Goal: Task Accomplishment & Management: Complete application form

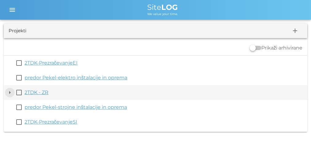
click at [8, 90] on button "arrow_drop_down" at bounding box center [9, 92] width 7 height 7
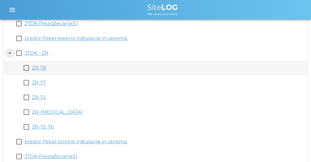
scroll to position [47, 0]
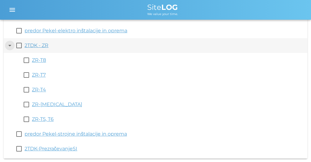
click at [9, 46] on button "arrow_drop_down" at bounding box center [9, 45] width 7 height 7
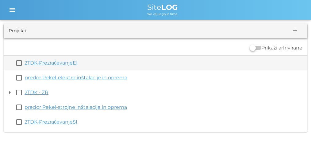
click at [63, 65] on link "2TDK-PrezračevanjeEI" at bounding box center [51, 63] width 53 height 6
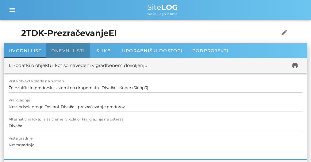
click at [69, 56] on div "Dnevni listi" at bounding box center [67, 50] width 43 height 15
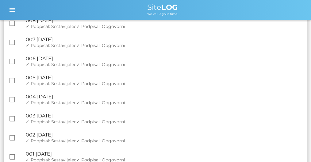
scroll to position [962, 0]
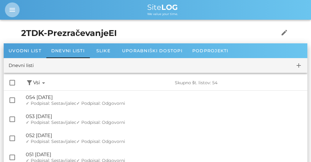
click at [15, 10] on icon "menu" at bounding box center [12, 9] width 7 height 7
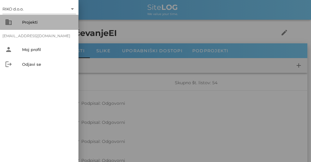
click at [33, 24] on div "Projekti" at bounding box center [48, 22] width 52 height 5
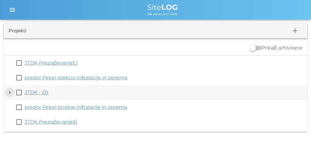
click at [9, 90] on button "arrow_drop_down" at bounding box center [9, 92] width 7 height 7
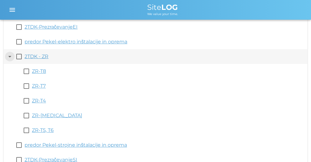
scroll to position [47, 0]
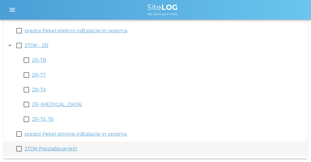
click at [61, 149] on link "2TDK-PrezračevanjeSI" at bounding box center [51, 148] width 53 height 6
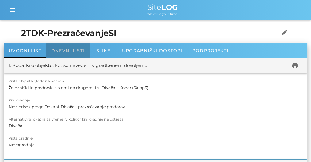
click at [67, 53] on span "Dnevni listi" at bounding box center [67, 51] width 33 height 6
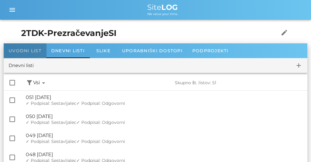
click at [29, 52] on span "Uvodni list" at bounding box center [25, 51] width 33 height 6
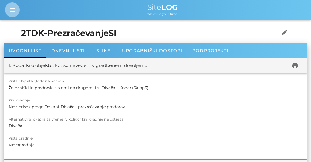
click at [13, 5] on button "menu" at bounding box center [12, 9] width 15 height 15
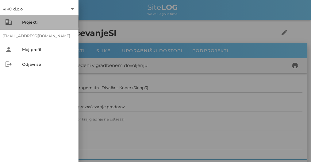
click at [26, 16] on div "business Projekti" at bounding box center [39, 22] width 79 height 15
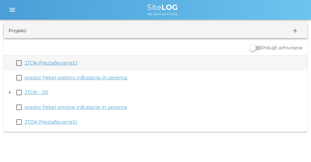
drag, startPoint x: 313, startPoint y: 60, endPoint x: 271, endPoint y: 57, distance: 42.8
click at [271, 57] on div "check_box_outline_blank 2TDK-PrezračevanjeEI" at bounding box center [156, 63] width 304 height 15
click at [65, 62] on link "2TDK-PrezračevanjeEI" at bounding box center [51, 63] width 53 height 6
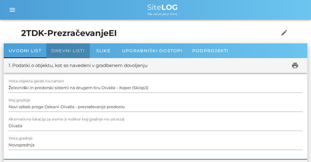
click at [59, 50] on span "Dnevni listi" at bounding box center [67, 51] width 33 height 6
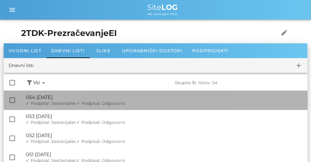
click at [44, 94] on div "🔏 054 [DATE] ✓ Podpisal: Nadzornik ✓ Podpisal: Sestavljalec ✓ Podpisal: Odgovor…" at bounding box center [164, 100] width 277 height 19
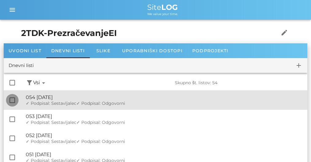
click at [13, 98] on div at bounding box center [12, 100] width 10 height 10
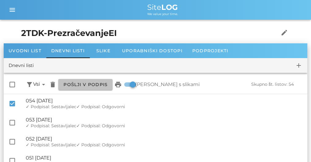
click at [84, 79] on button "Pošlji v podpis" at bounding box center [85, 84] width 54 height 11
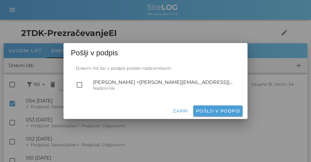
click at [210, 35] on div at bounding box center [155, 81] width 311 height 162
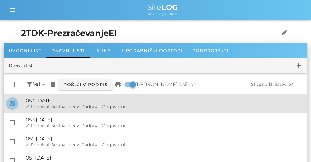
click at [12, 104] on div at bounding box center [12, 103] width 10 height 10
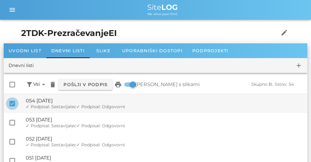
checkbox input "false"
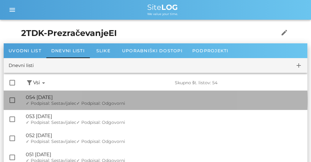
click at [117, 109] on div "🔏 054 [DATE] ✓ Podpisal: Nadzornik ✓ Podpisal: Sestavljalec ✓ Podpisal: Odgovor…" at bounding box center [164, 100] width 277 height 19
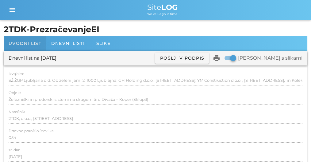
click at [25, 46] on div "Uvodni list" at bounding box center [25, 43] width 43 height 15
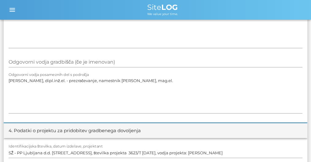
scroll to position [237, 0]
click at [125, 79] on textarea "[PERSON_NAME], dipl.inž.el. - prezračevanje, namestnik [PERSON_NAME], mag.el." at bounding box center [156, 94] width 294 height 37
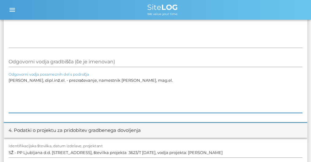
click at [125, 79] on textarea "[PERSON_NAME], dipl.inž.el. - prezračevanje, namestnik [PERSON_NAME], mag.el." at bounding box center [156, 94] width 294 height 37
click at [99, 92] on textarea "[PERSON_NAME], dipl.inž.el. - prezračevanje, namestnik [PERSON_NAME], mag.el." at bounding box center [156, 94] width 294 height 37
click at [133, 83] on textarea "[PERSON_NAME], dipl.inž.el. - prezračevanje, namestnik [PERSON_NAME], mag.el." at bounding box center [156, 94] width 294 height 37
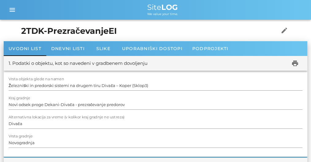
scroll to position [0, 0]
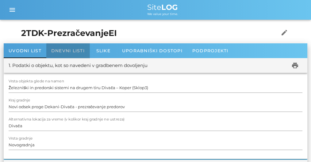
click at [75, 51] on span "Dnevni listi" at bounding box center [67, 51] width 33 height 6
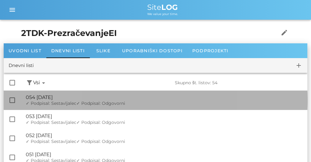
click at [71, 96] on div "🔏 054 [DATE]" at bounding box center [164, 97] width 277 height 6
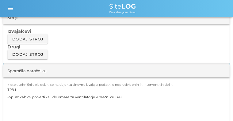
scroll to position [524, 0]
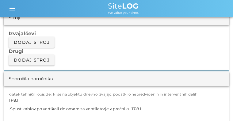
click at [125, 49] on h3 "Drugi" at bounding box center [117, 51] width 216 height 7
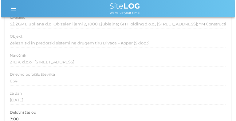
scroll to position [0, 0]
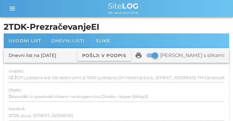
click at [68, 38] on span "Dnevni listi" at bounding box center [67, 41] width 33 height 6
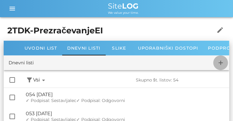
click at [219, 61] on icon "add" at bounding box center [220, 62] width 7 height 7
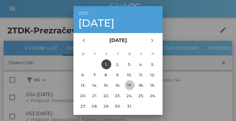
click at [126, 86] on div "17." at bounding box center [130, 85] width 10 height 5
click at [83, 40] on icon "chevron_left" at bounding box center [83, 40] width 7 height 7
click at [128, 84] on div "19." at bounding box center [130, 85] width 10 height 5
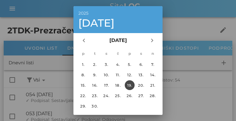
click at [185, 94] on div at bounding box center [118, 60] width 236 height 121
click at [106, 89] on button "17." at bounding box center [106, 85] width 10 height 10
click at [101, 80] on button "17." at bounding box center [106, 85] width 10 height 10
click at [105, 87] on button "17." at bounding box center [106, 85] width 10 height 10
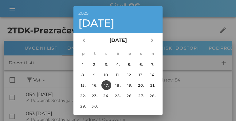
click at [105, 87] on button "17." at bounding box center [106, 85] width 10 height 10
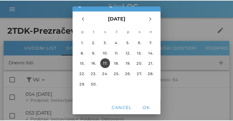
scroll to position [22, 0]
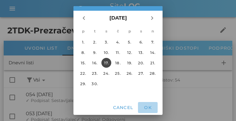
click at [148, 113] on button "OK" at bounding box center [148, 107] width 20 height 11
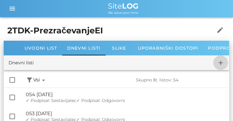
checkbox input "false"
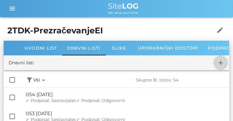
checkbox input "false"
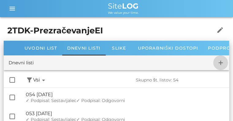
checkbox input "false"
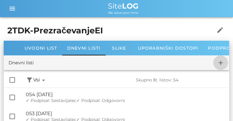
checkbox input "false"
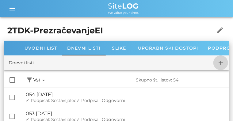
checkbox input "false"
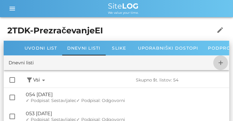
checkbox input "false"
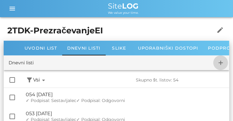
checkbox input "false"
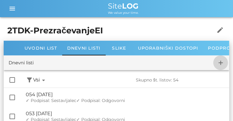
checkbox input "false"
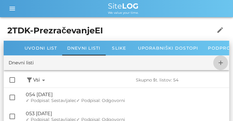
checkbox input "false"
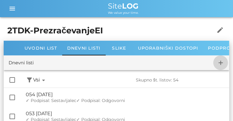
checkbox input "false"
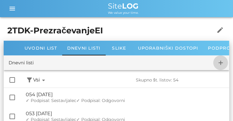
checkbox input "false"
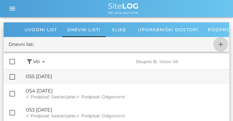
scroll to position [19, 0]
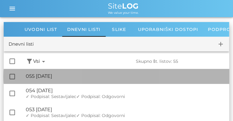
click at [96, 78] on div "🔏 055 [GEOGRAPHIC_DATA][DATE]" at bounding box center [125, 76] width 199 height 6
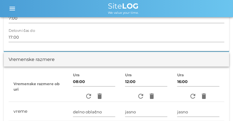
scroll to position [160, 0]
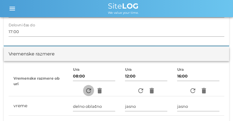
click at [88, 90] on icon "refresh" at bounding box center [88, 90] width 7 height 7
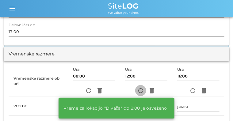
click at [141, 87] on icon "refresh" at bounding box center [140, 90] width 7 height 7
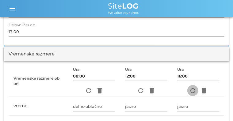
click at [196, 88] on icon "refresh" at bounding box center [192, 90] width 7 height 7
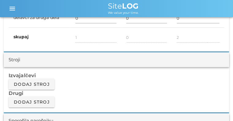
scroll to position [426, 0]
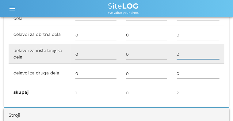
click at [184, 52] on input "2" at bounding box center [198, 54] width 43 height 10
type input "3"
type input "4"
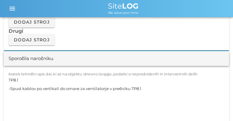
scroll to position [544, 0]
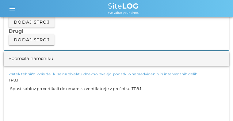
click at [96, 86] on textarea "TP8.1 -Spust kablov po vertikali do omare za ventilatorje v prečniku TP8.1" at bounding box center [117, 106] width 216 height 60
click at [155, 80] on textarea "TP8.1 -Spust kablov po vertikali do omare za ventilatorje v prečniku TP8.1" at bounding box center [117, 106] width 216 height 60
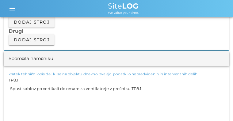
click at [155, 80] on textarea "TP8.1 -Spust kablov po vertikali do omare za ventilatorje v prečniku TP8.1" at bounding box center [117, 106] width 216 height 60
click at [152, 87] on textarea "TP8.1 -Spust kablov po vertikali do omare za ventilatorje v prečniku TP8.1" at bounding box center [117, 106] width 216 height 60
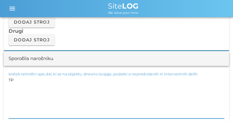
type textarea "T"
paste textarea "TP4.2, TP4.3, TP7.2 -Montaža podstavkov za el. omare ventilatorjev v TP4.2, TP4…"
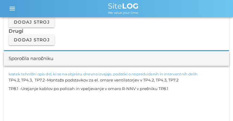
click at [47, 80] on textarea "TP4.2, TP4.3, TP7.2 -Montaža podstavkov za el. omare ventilatorjev v TP4.2, TP4…" at bounding box center [117, 106] width 216 height 60
click at [24, 88] on textarea "TP4.2, TP4.3, TP7.2 - Montaža podstavkov za el. omare ventilatorjev v TP4.2, TP…" at bounding box center [117, 106] width 216 height 60
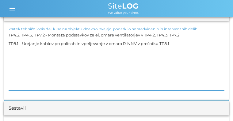
scroll to position [588, 0]
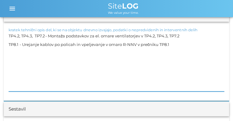
drag, startPoint x: 48, startPoint y: 36, endPoint x: 0, endPoint y: 32, distance: 48.0
drag, startPoint x: 24, startPoint y: 42, endPoint x: 0, endPoint y: 41, distance: 23.6
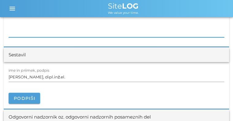
scroll to position [654, 0]
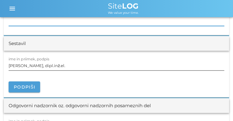
type textarea "Montaža podstavkov za el. omare ventilatorjev v TP4.2, TP4.3, TP7.2 Urejanje ka…"
click at [45, 64] on input "[PERSON_NAME], dipl.inž.el." at bounding box center [117, 66] width 216 height 10
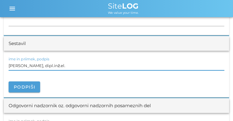
click at [45, 64] on input "[PERSON_NAME], dipl.inž.el." at bounding box center [117, 66] width 216 height 10
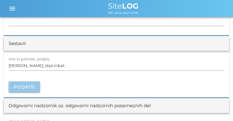
click at [29, 84] on span "Podpiši" at bounding box center [24, 87] width 22 height 6
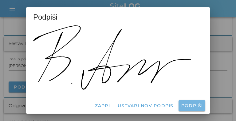
click at [190, 107] on span "Podpiši" at bounding box center [192, 106] width 22 height 6
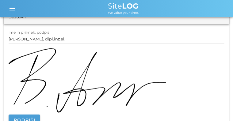
scroll to position [680, 0]
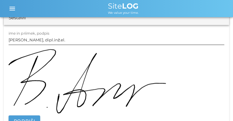
click at [60, 41] on input "[PERSON_NAME], dipl.inž.el." at bounding box center [117, 40] width 216 height 10
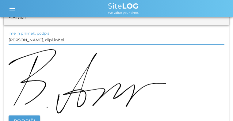
click at [60, 41] on input "[PERSON_NAME], dipl.inž.el." at bounding box center [117, 40] width 216 height 10
type input "[PERSON_NAME], mag."
